Goal: Information Seeking & Learning: Learn about a topic

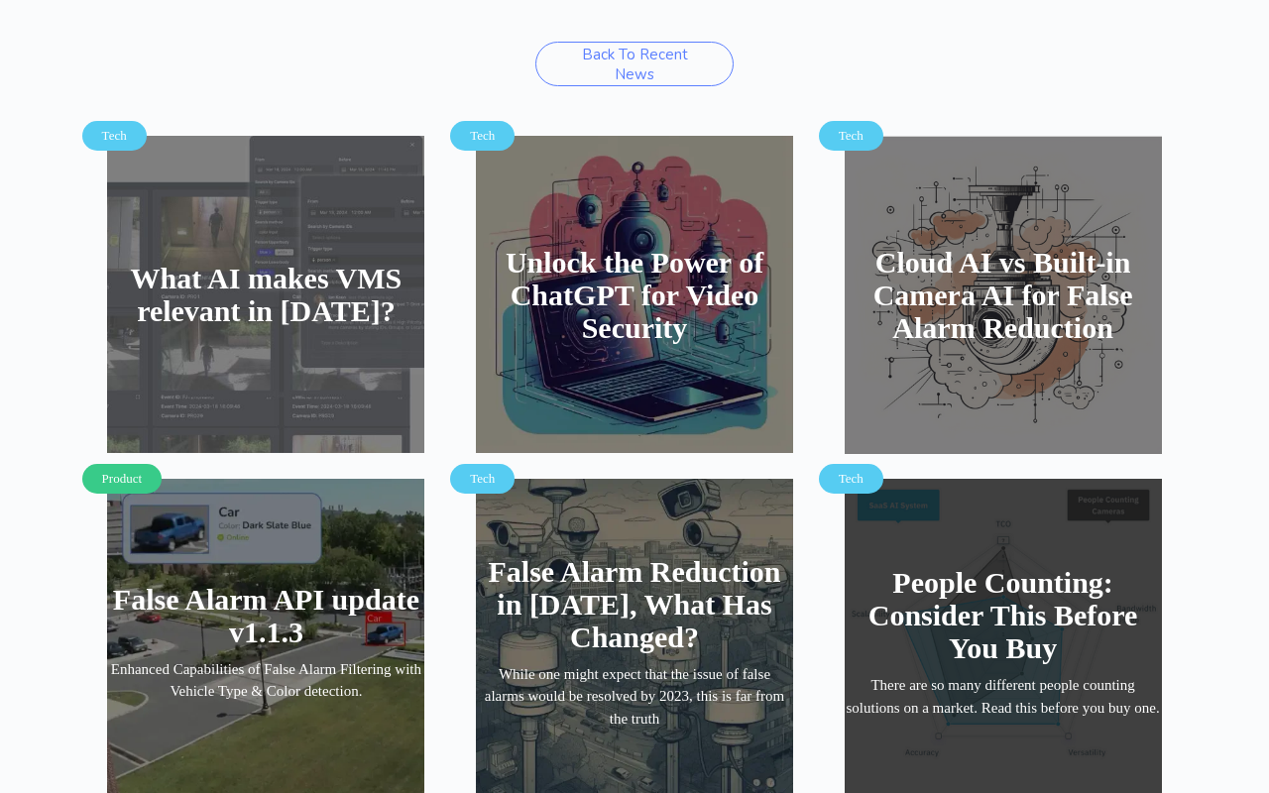
scroll to position [3433, 0]
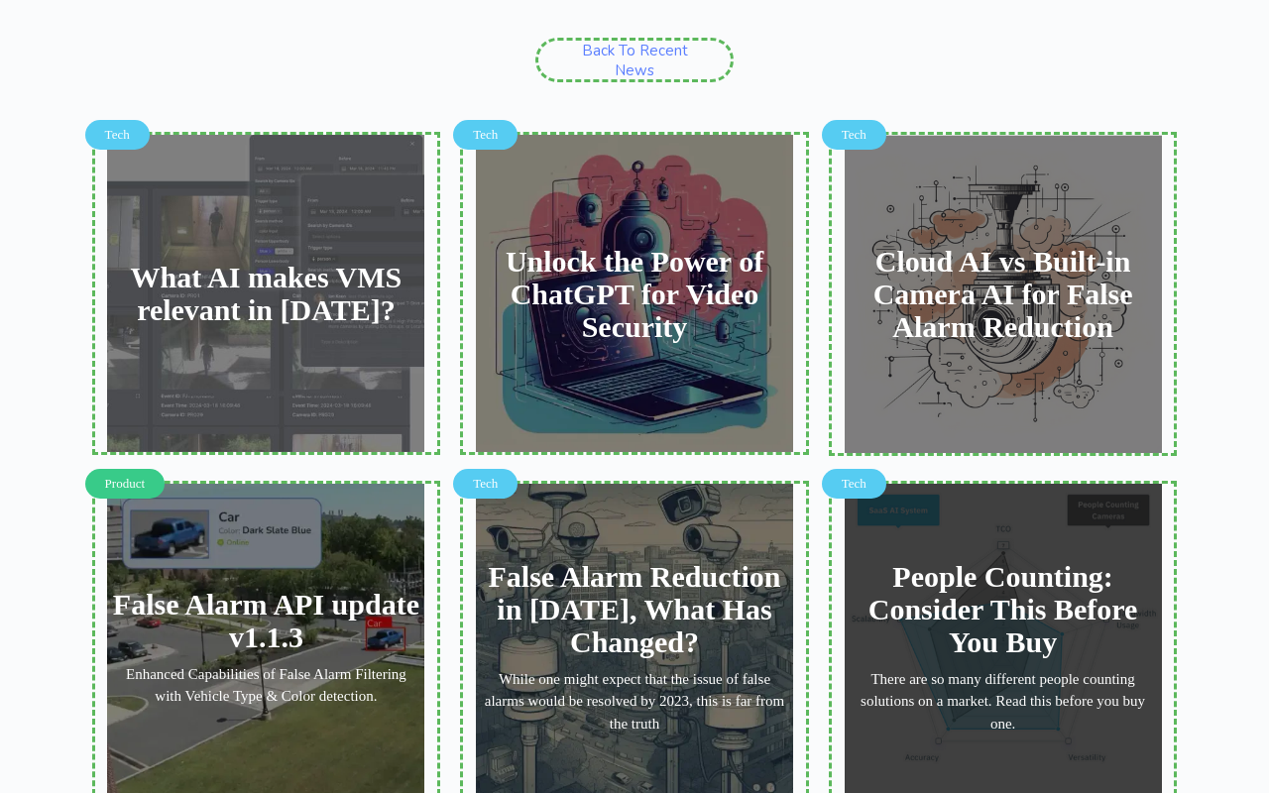
type input "iJHsgbJ@Ooo"
